Goal: Task Accomplishment & Management: Use online tool/utility

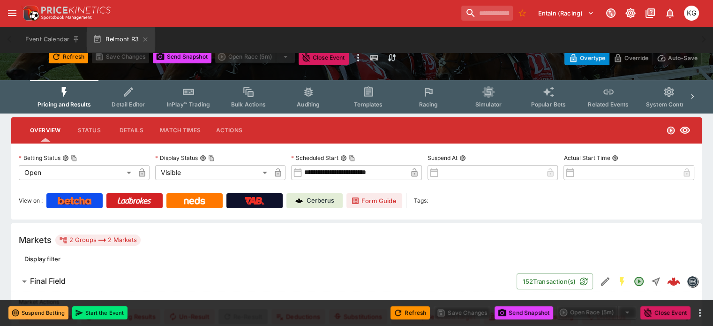
scroll to position [47, 0]
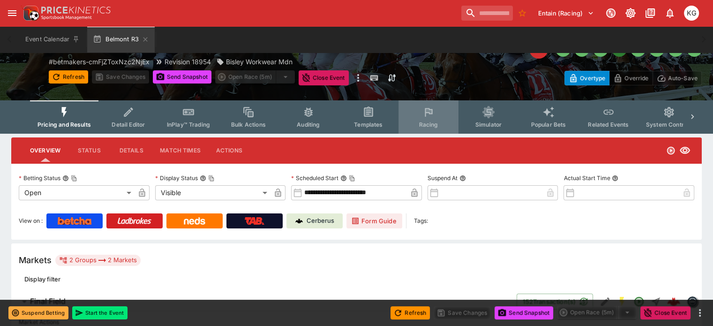
click at [429, 124] on span "Racing" at bounding box center [427, 124] width 19 height 7
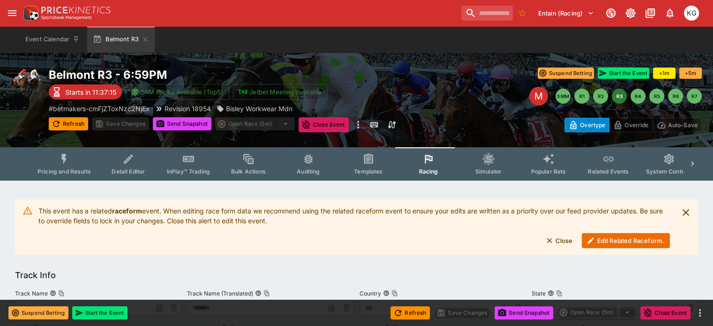
click at [604, 238] on button "Edit Related Raceform." at bounding box center [625, 240] width 88 height 15
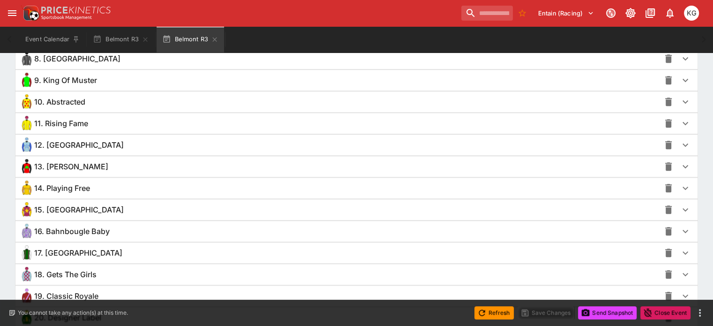
scroll to position [843, 0]
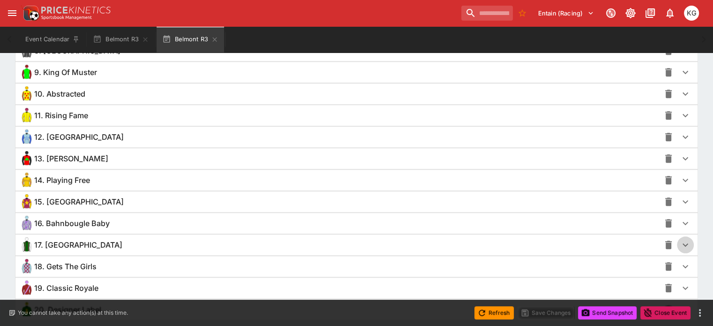
click at [682, 243] on icon "button" at bounding box center [685, 244] width 6 height 3
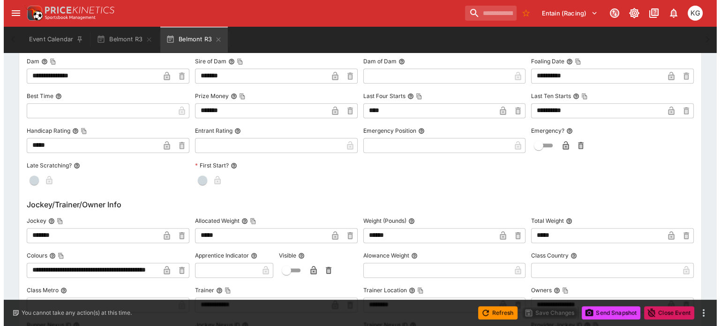
scroll to position [1171, 0]
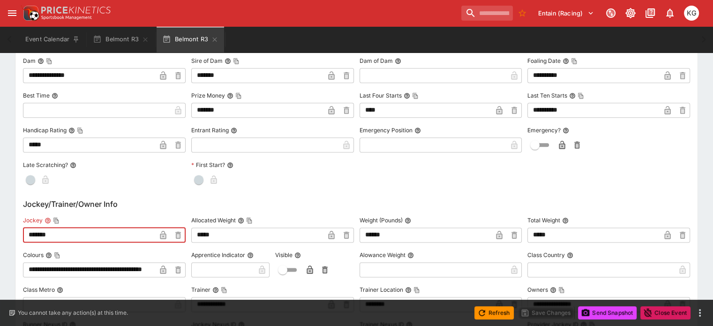
drag, startPoint x: 99, startPoint y: 230, endPoint x: 17, endPoint y: 223, distance: 81.8
paste input "***"
type input "**********"
click at [166, 233] on icon "button" at bounding box center [163, 234] width 6 height 8
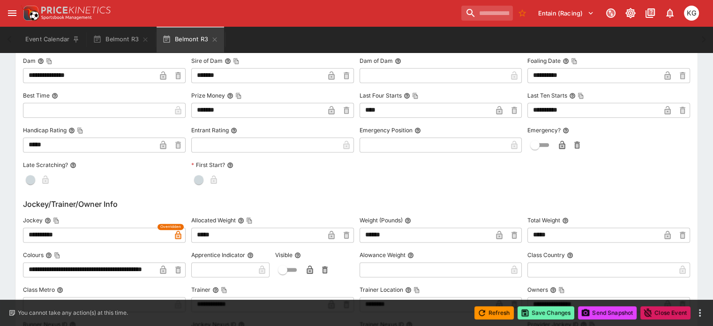
click at [532, 311] on button "Save Changes" at bounding box center [545, 312] width 57 height 13
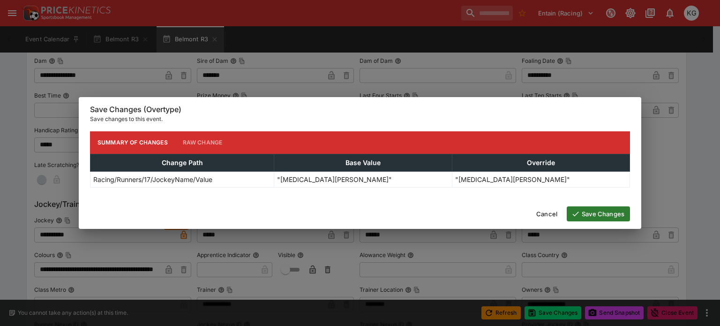
click at [600, 212] on button "Save Changes" at bounding box center [597, 213] width 63 height 15
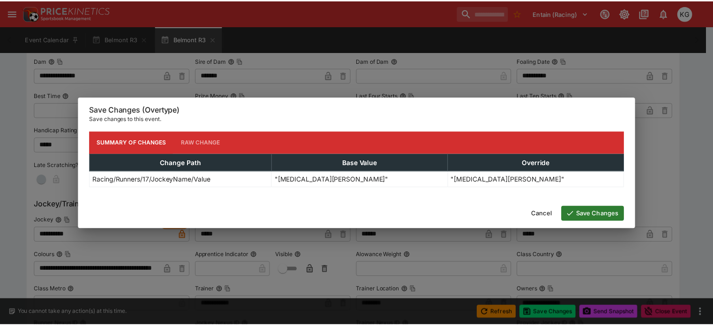
scroll to position [0, 0]
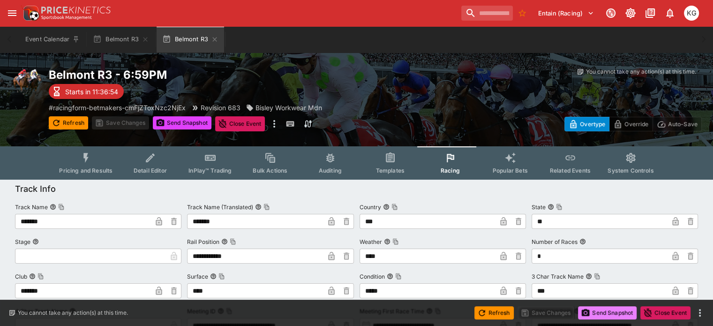
click at [607, 311] on button "Send Snapshot" at bounding box center [607, 312] width 59 height 13
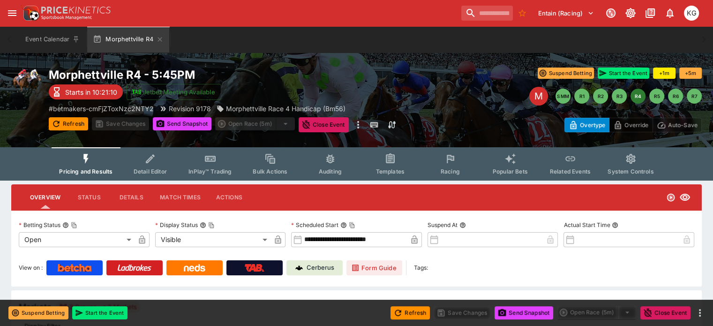
click at [451, 165] on button "Racing" at bounding box center [450, 163] width 60 height 33
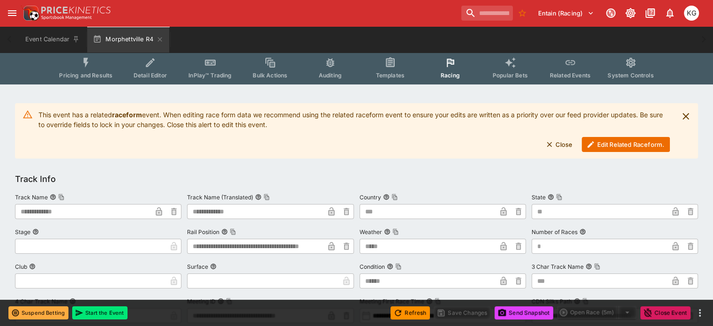
scroll to position [141, 0]
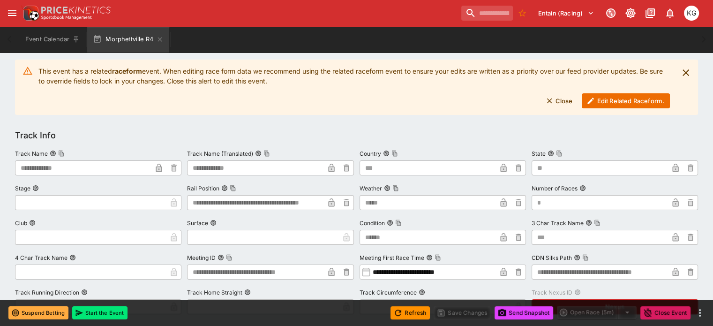
click at [619, 100] on button "Edit Related Raceform." at bounding box center [625, 100] width 88 height 15
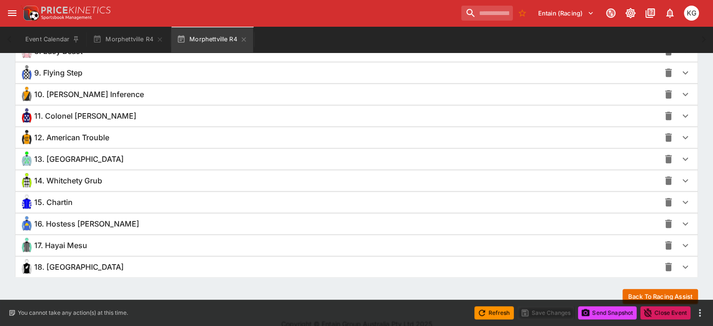
scroll to position [843, 0]
click at [679, 239] on icon "button" at bounding box center [684, 244] width 11 height 11
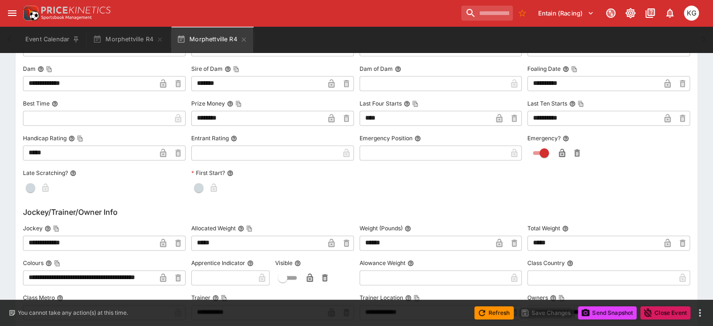
scroll to position [1171, 0]
